Goal: Information Seeking & Learning: Learn about a topic

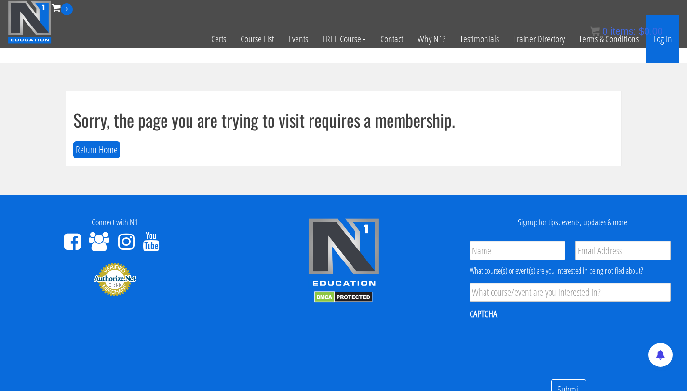
click at [664, 36] on link "Log In" at bounding box center [662, 38] width 33 height 47
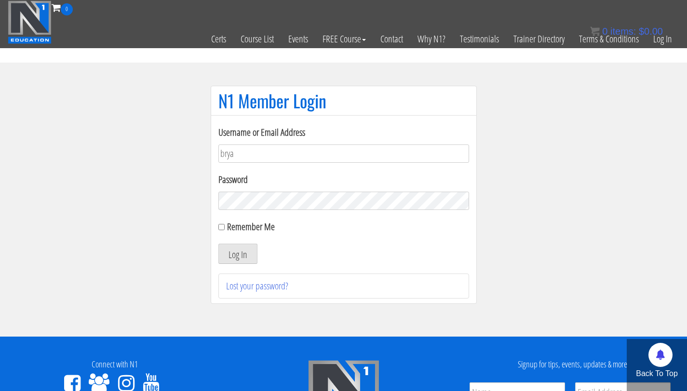
type input "[PERSON_NAME][EMAIL_ADDRESS][PERSON_NAME][DOMAIN_NAME]"
click at [218, 244] on button "Log In" at bounding box center [237, 254] width 39 height 20
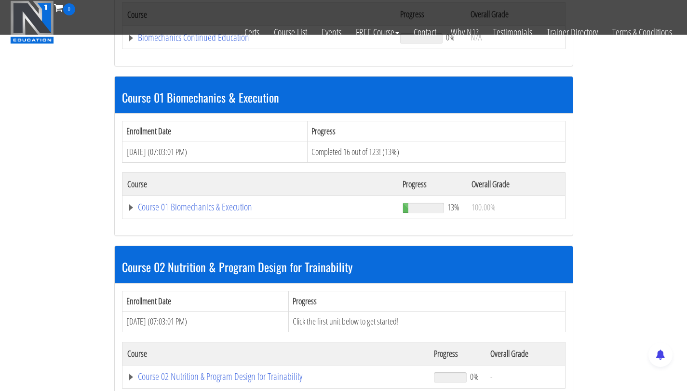
scroll to position [237, 0]
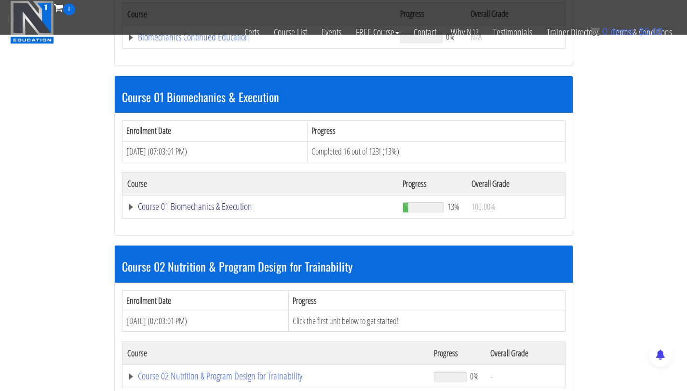
click at [179, 42] on link "Course 01 Biomechanics & Execution" at bounding box center [259, 37] width 264 height 10
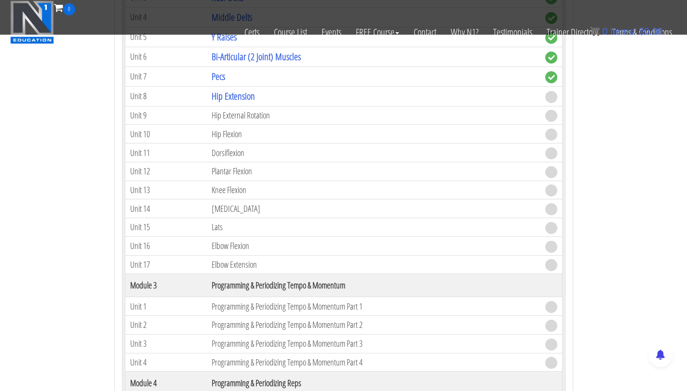
scroll to position [727, 0]
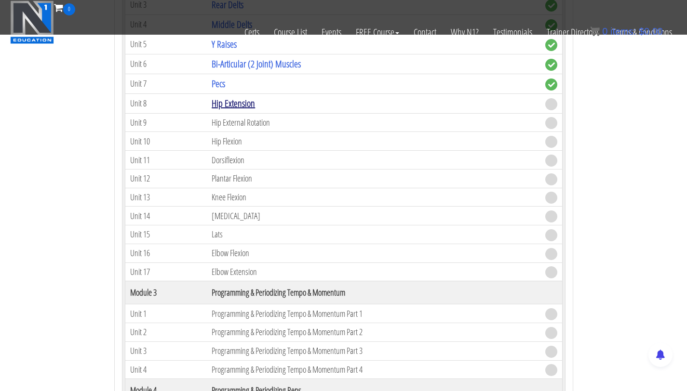
click at [219, 105] on link "Hip Extension" at bounding box center [233, 103] width 43 height 13
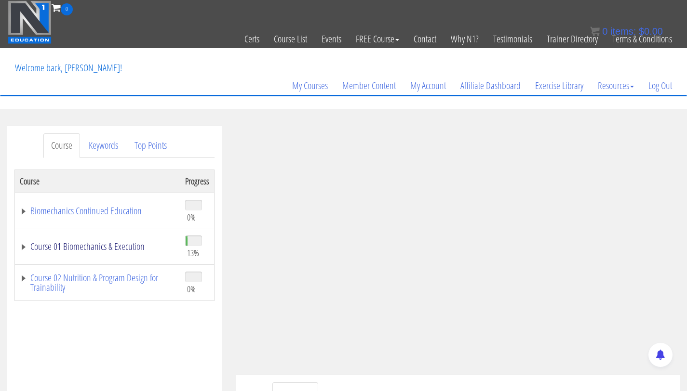
click at [90, 247] on link "Course 01 Biomechanics & Execution" at bounding box center [98, 247] width 156 height 10
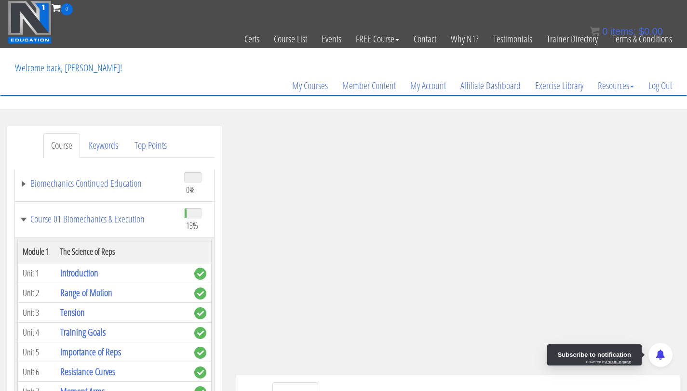
click at [668, 364] on div at bounding box center [660, 355] width 24 height 24
